Goal: Navigation & Orientation: Find specific page/section

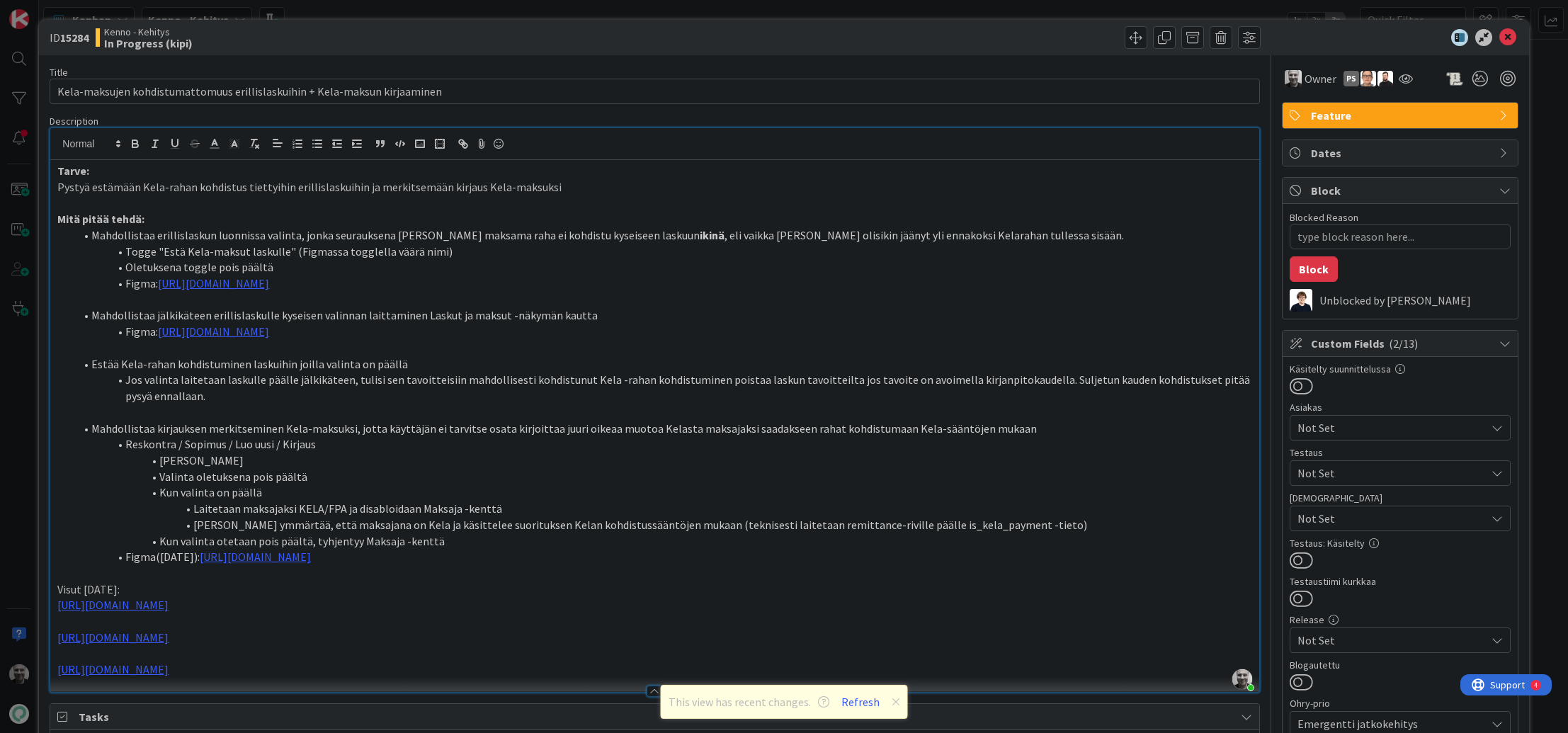
type textarea "x"
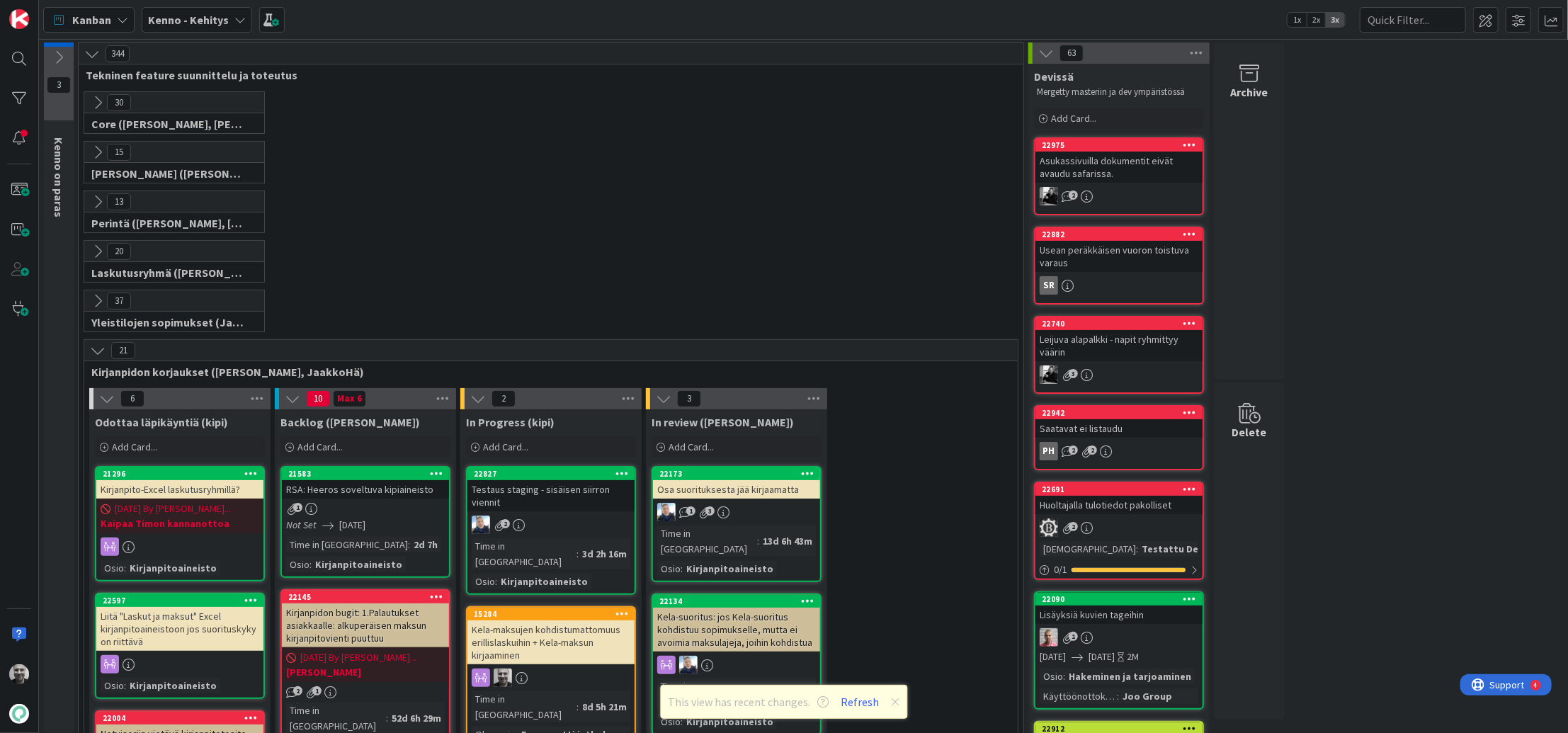
click at [97, 100] on icon at bounding box center [97, 102] width 15 height 15
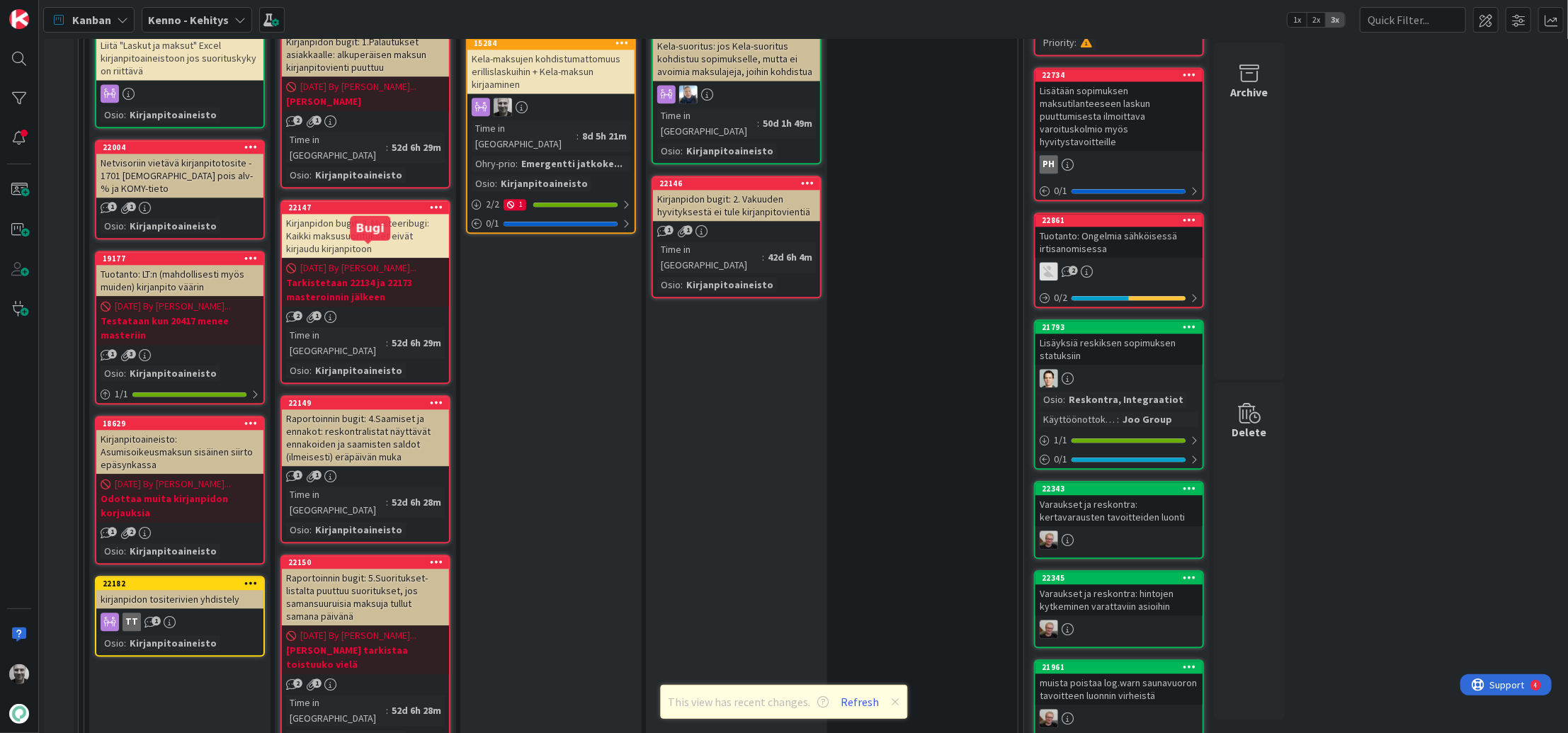
scroll to position [2302, 0]
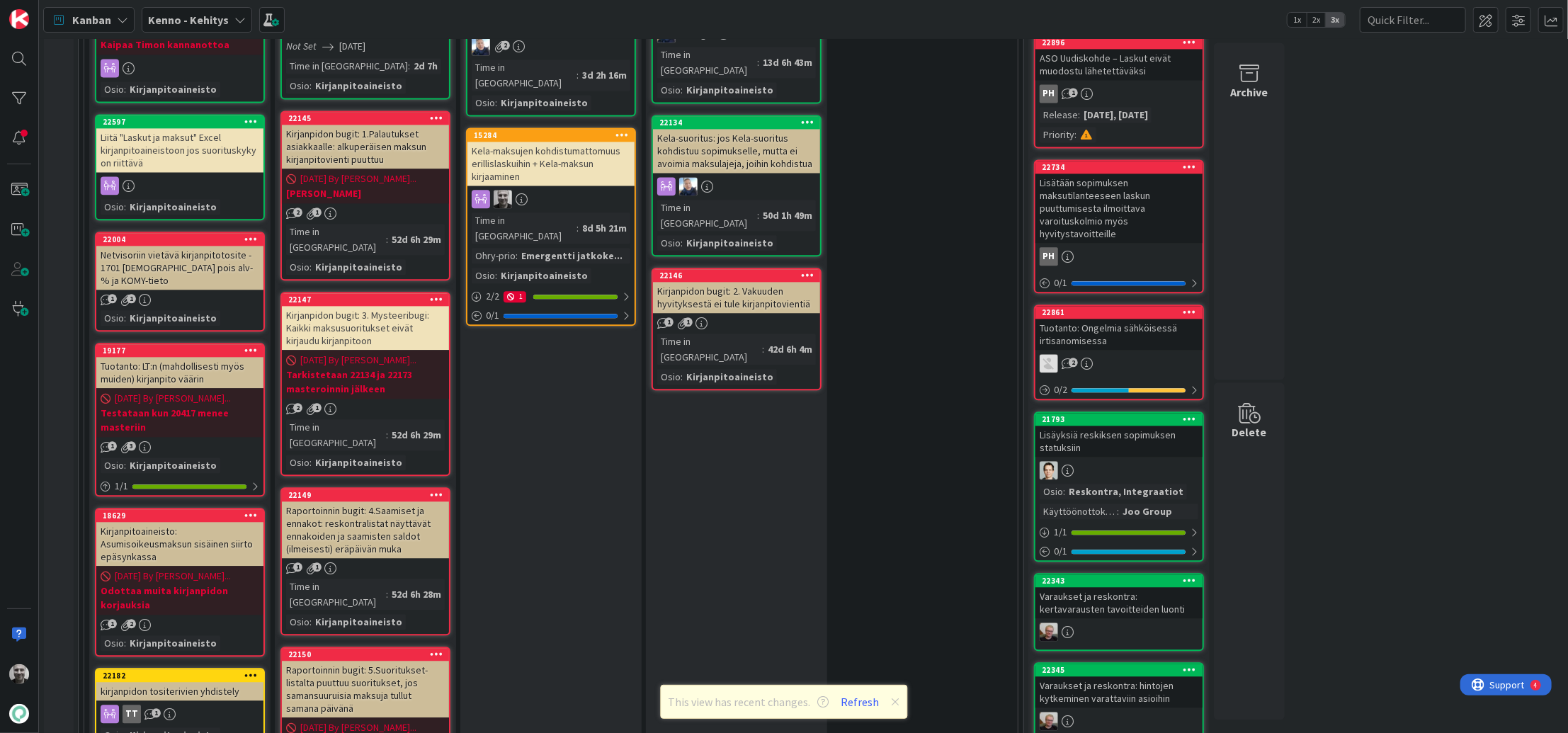
click at [204, 23] on b "Kenno - Kehitys" at bounding box center [188, 20] width 81 height 14
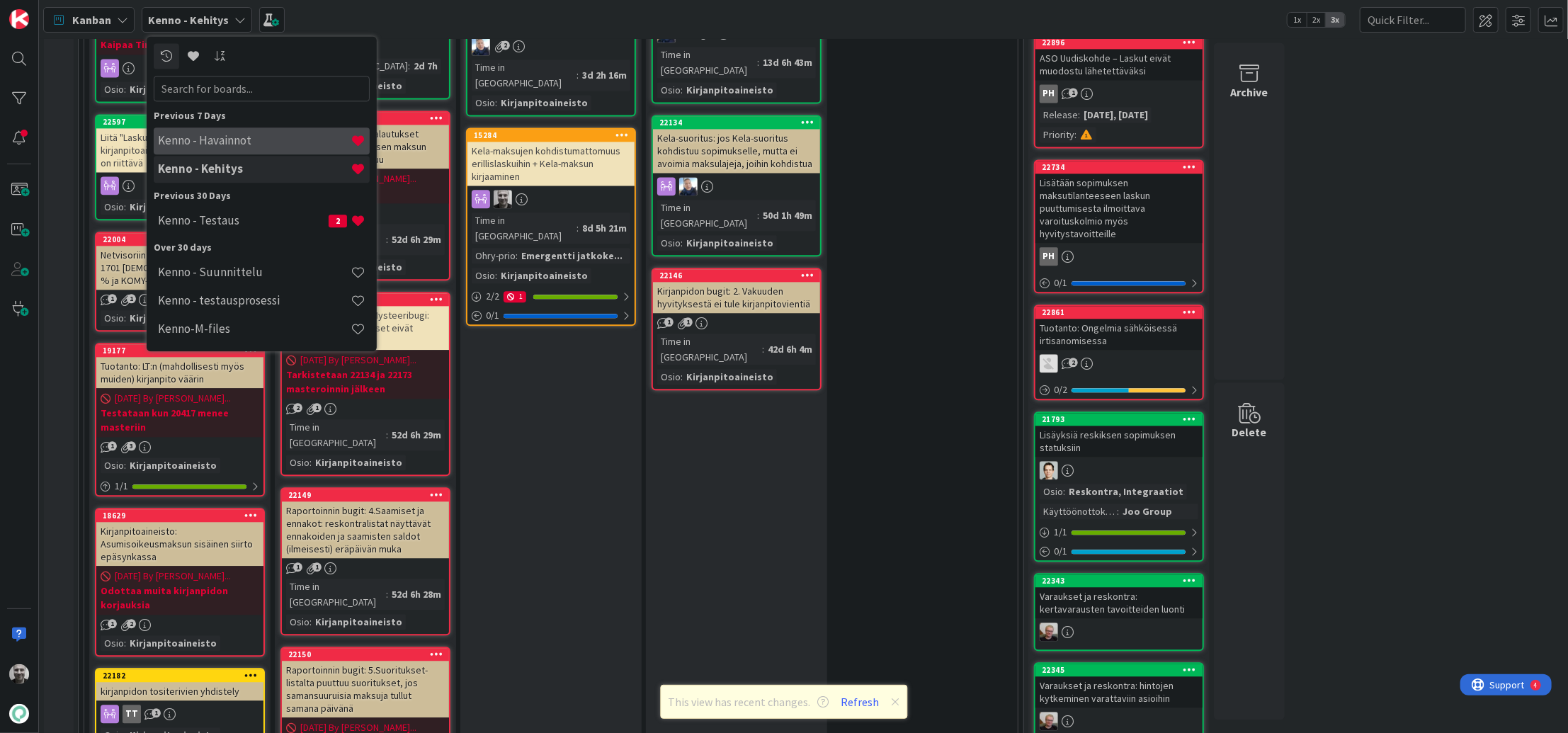
click at [220, 145] on h4 "Kenno - Havainnot" at bounding box center [254, 140] width 193 height 14
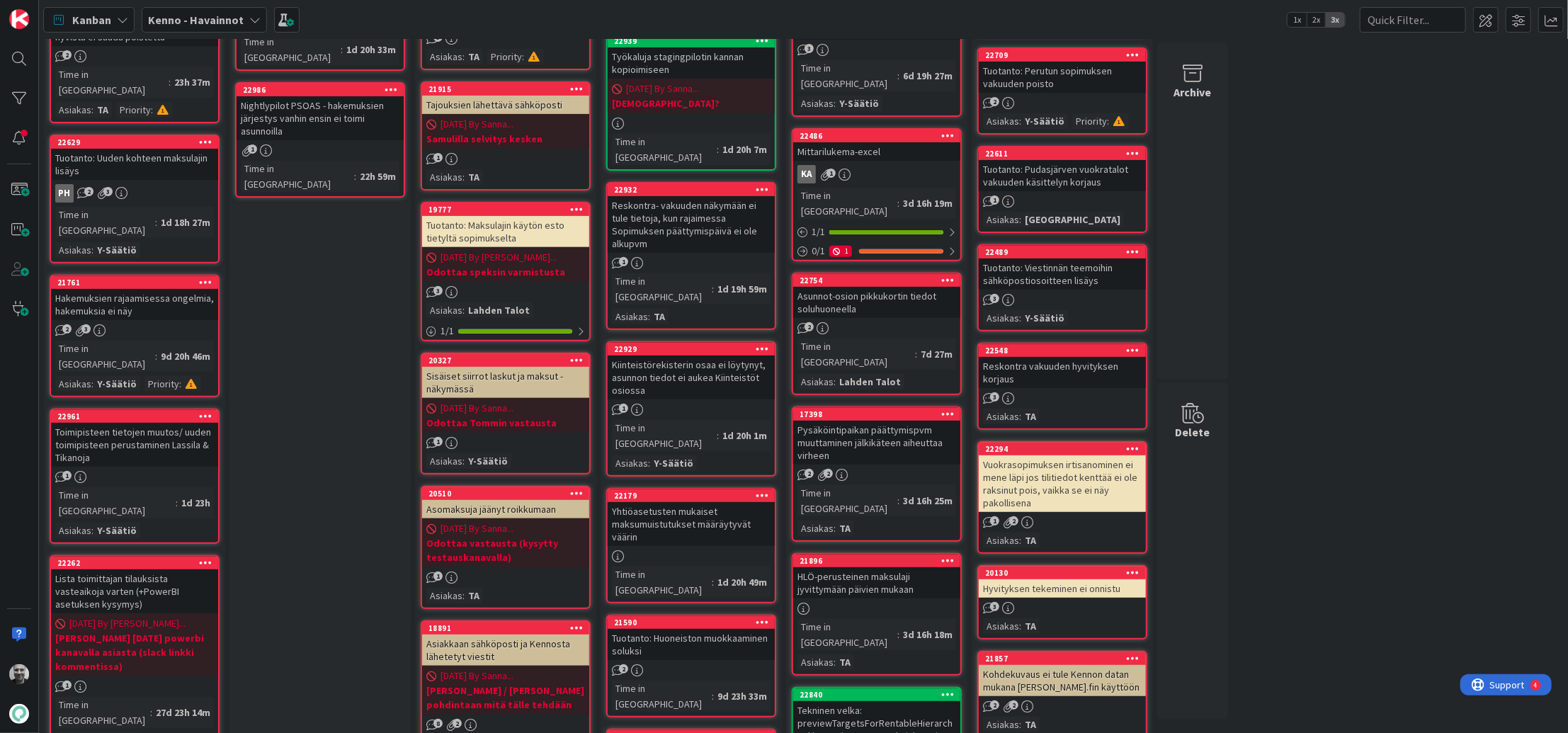
scroll to position [247, 0]
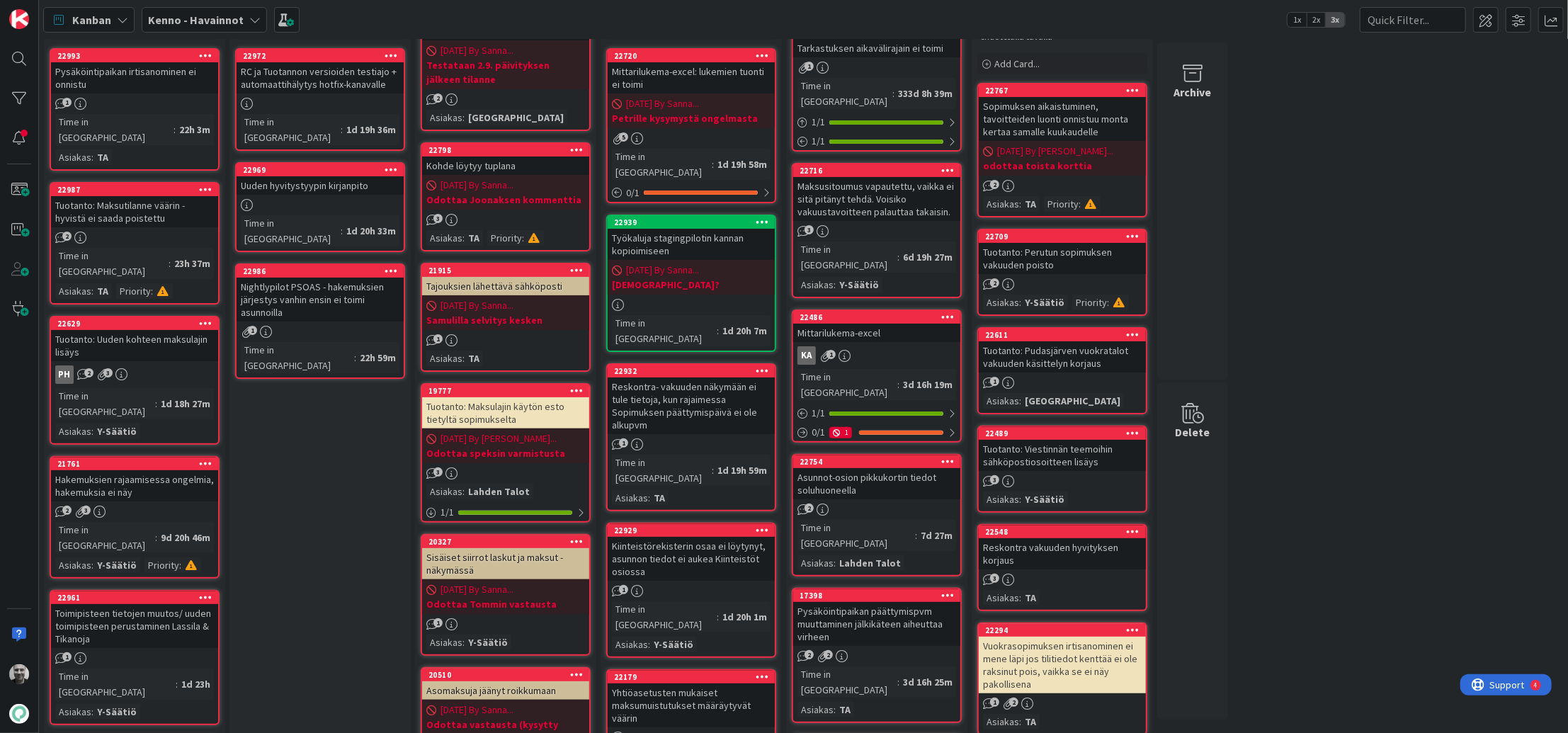
scroll to position [41, 0]
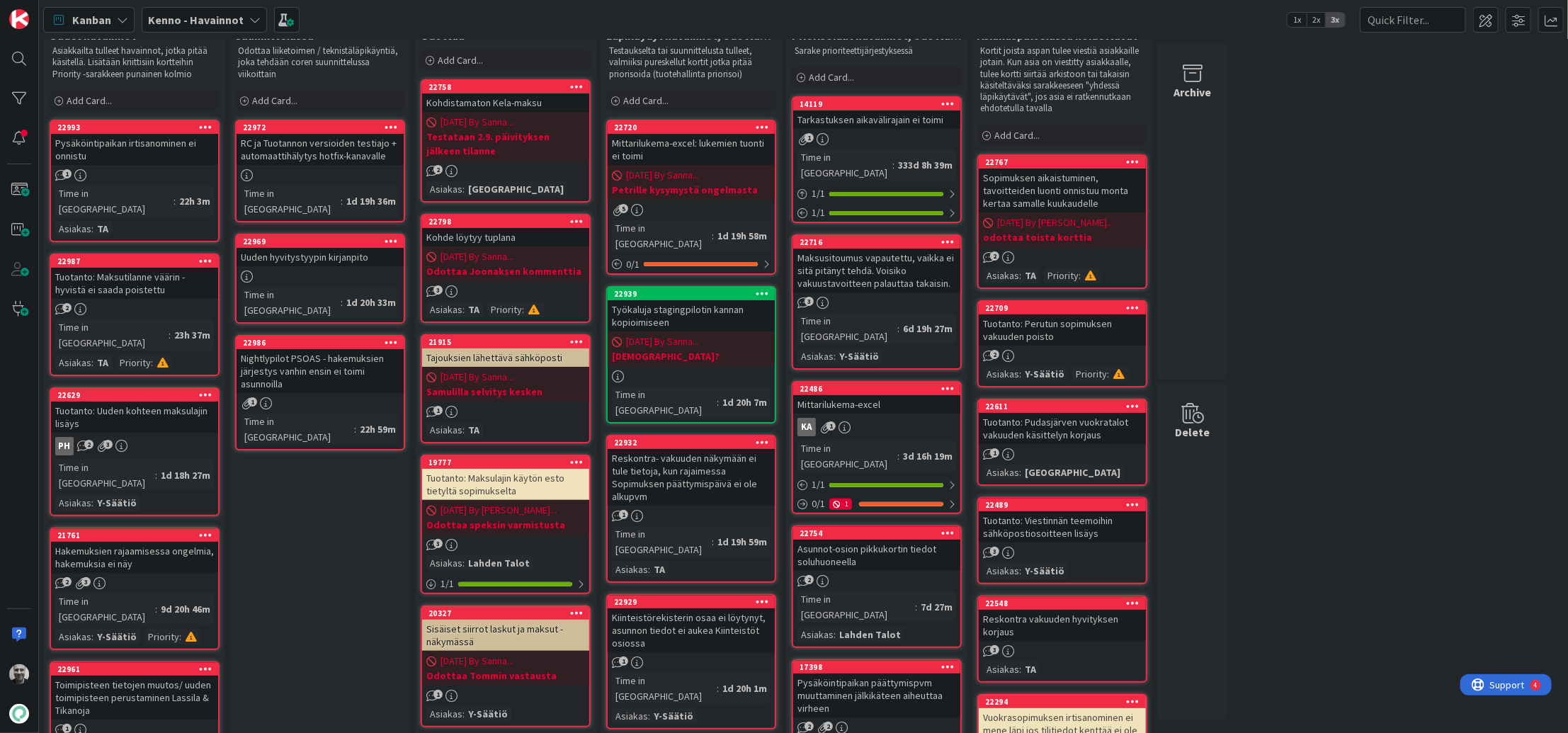
click at [312, 249] on div "Uuden hyvitystyypin kirjanpito" at bounding box center [320, 257] width 167 height 18
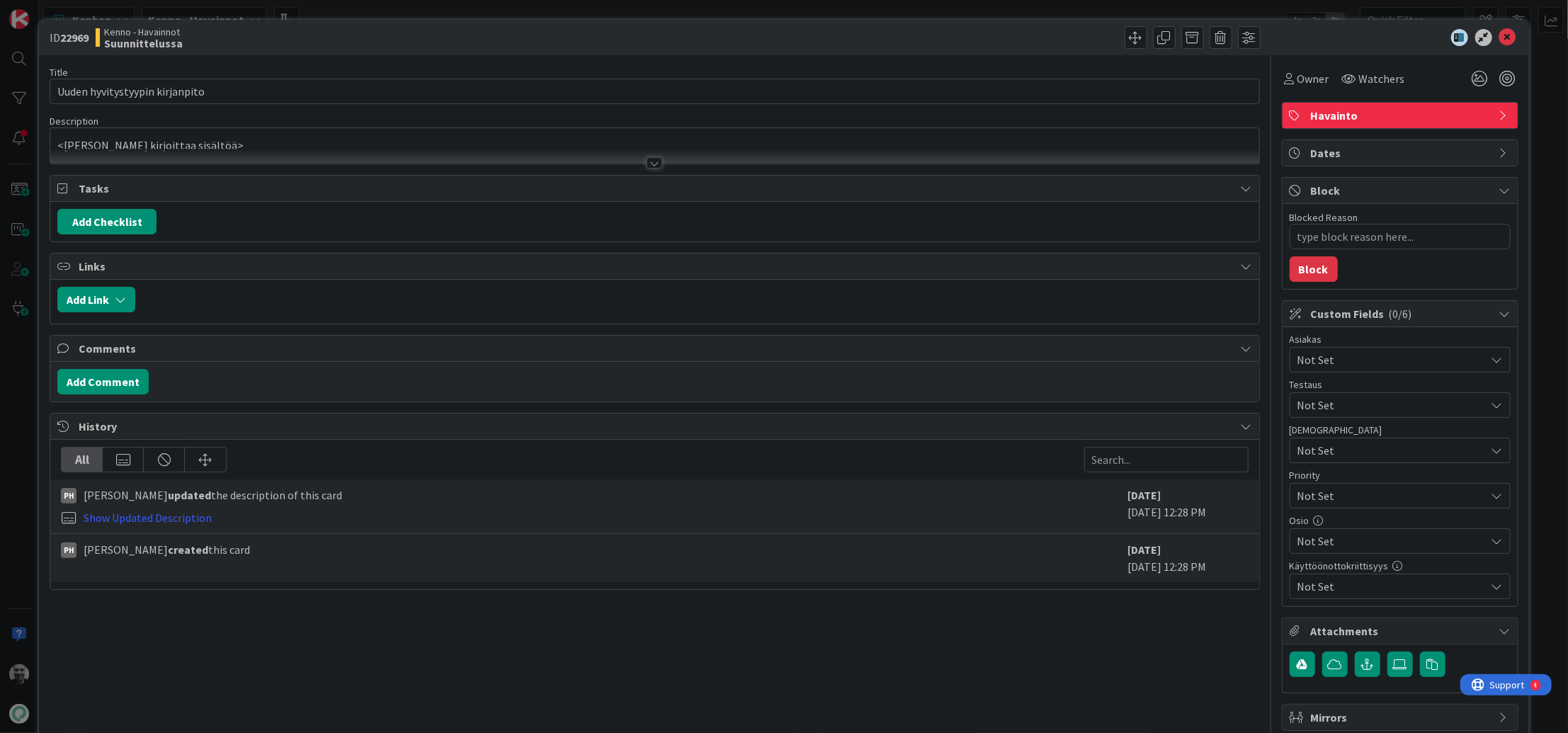
click at [645, 158] on div at bounding box center [654, 156] width 1208 height 15
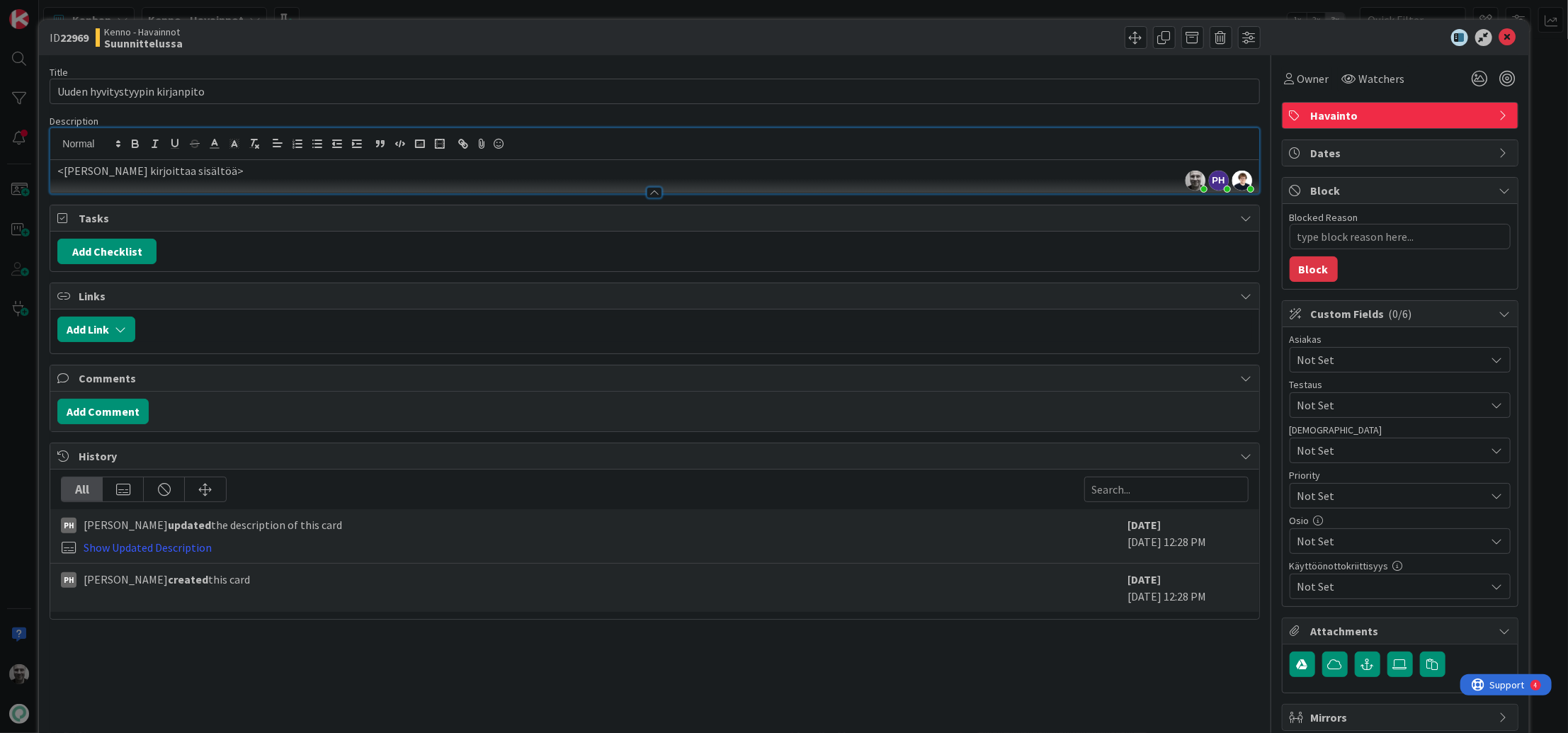
click at [380, 651] on div "Title 30 / 128 Uuden hyvitystyypin kirjanpito Description [PERSON_NAME] just jo…" at bounding box center [654, 412] width 1209 height 713
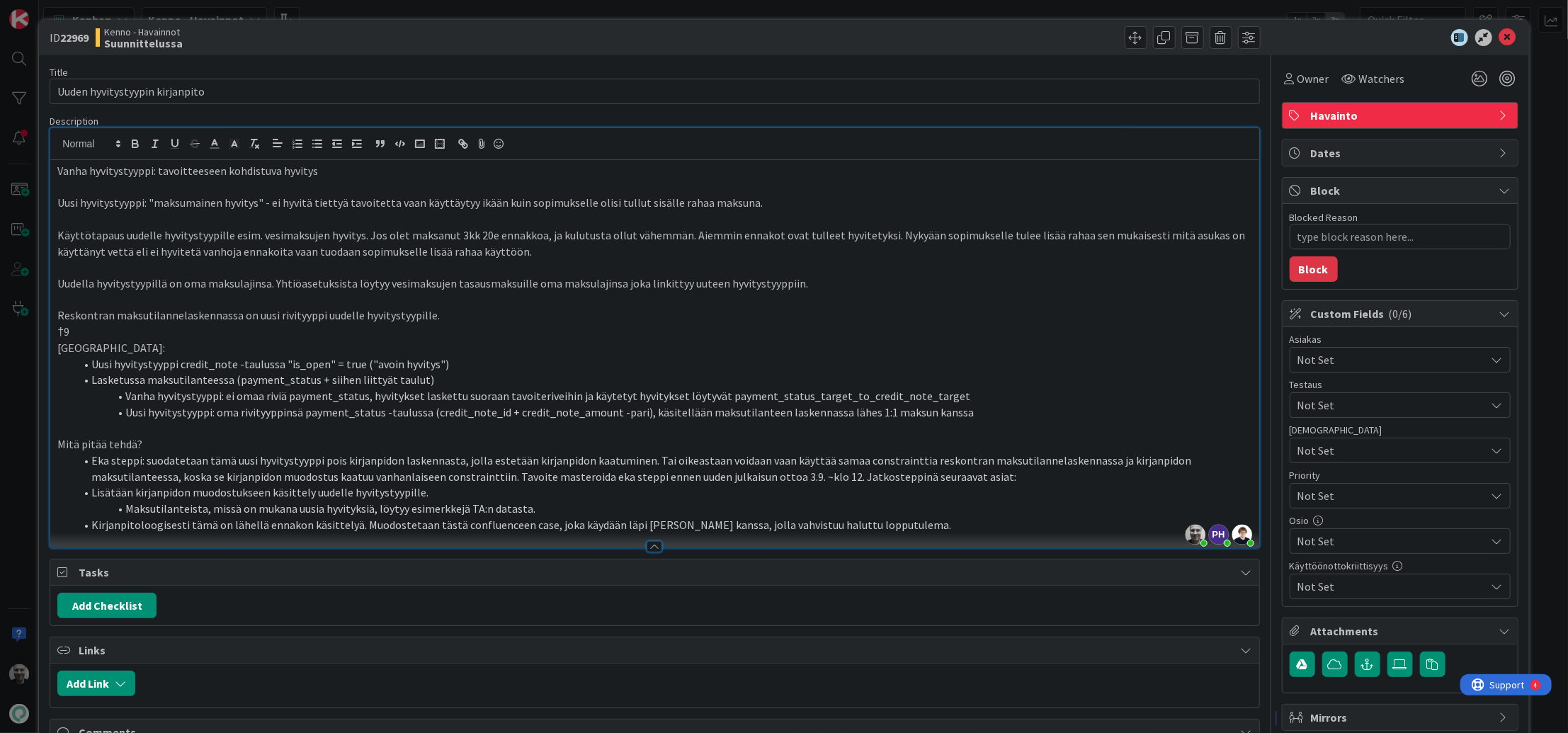
type textarea "x"
